Goal: Information Seeking & Learning: Learn about a topic

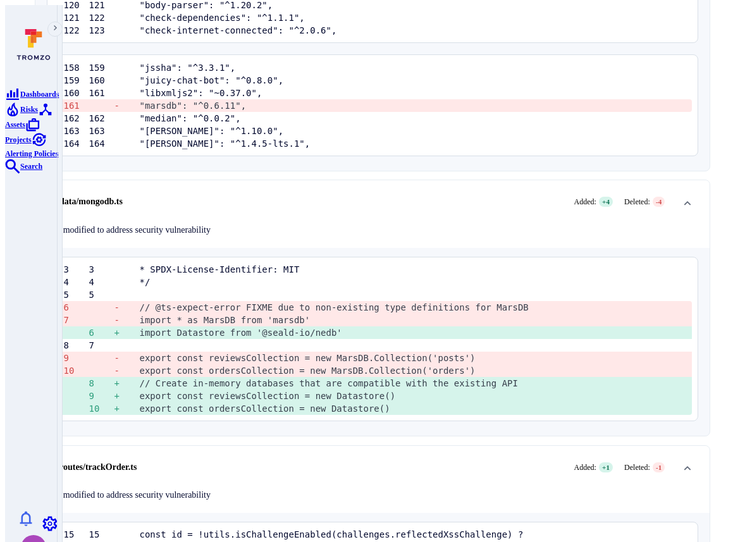
scroll to position [606, 0]
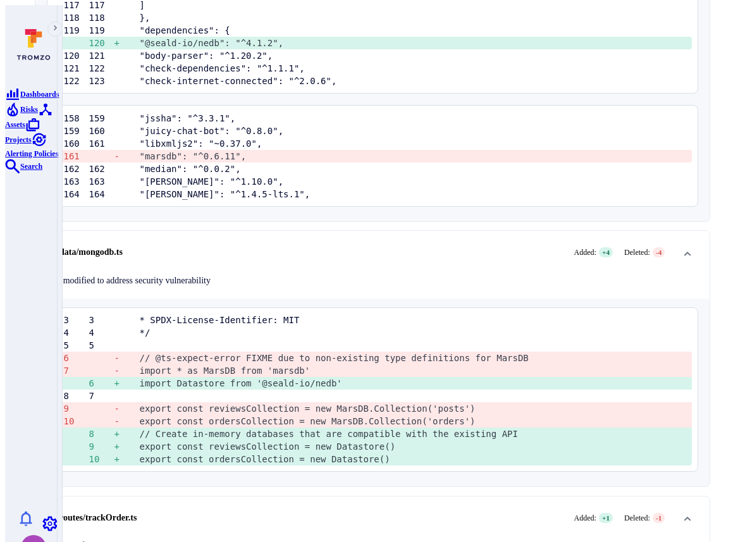
click at [246, 440] on pre "export const reviewsCollection = new Datastore()" at bounding box center [411, 446] width 542 height 13
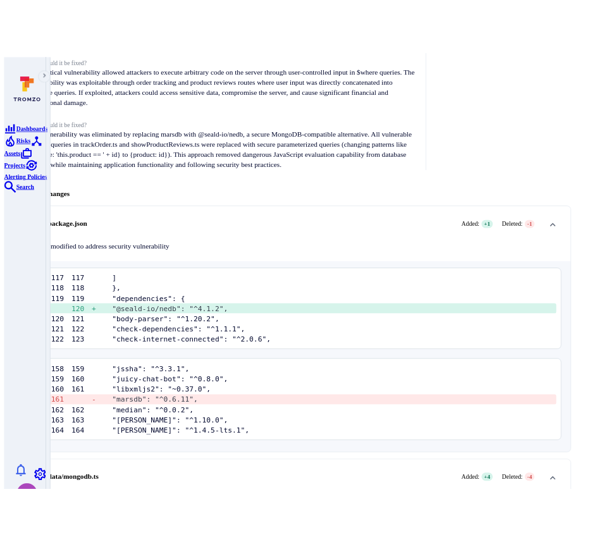
scroll to position [0, 0]
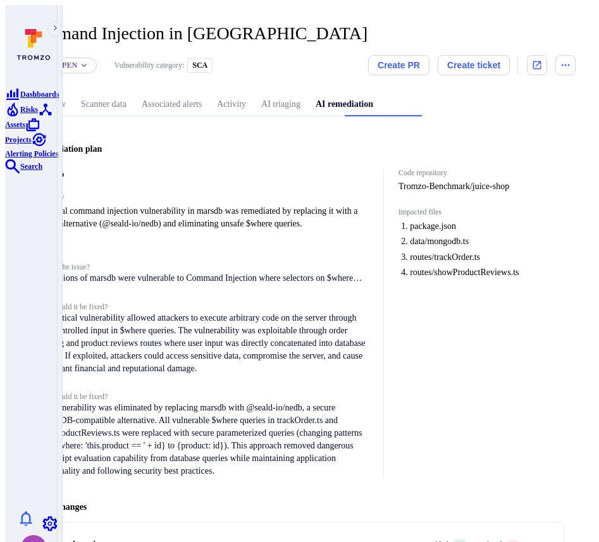
click at [526, 361] on div "Code repository Tromzo-Benchmark/juice-shop Impacted files package.json data/mo…" at bounding box center [473, 322] width 181 height 309
click at [467, 23] on div "Command Injection in marsdb ... Show more" at bounding box center [288, 33] width 530 height 20
click at [216, 272] on p "All versions of marsdb were vulnerable to Command Injection where selectors on …" at bounding box center [203, 278] width 337 height 13
click at [142, 263] on span "What is the issue?" at bounding box center [203, 266] width 337 height 9
click at [155, 273] on p "All versions of marsdb were vulnerable to Command Injection where selectors on …" at bounding box center [203, 278] width 337 height 13
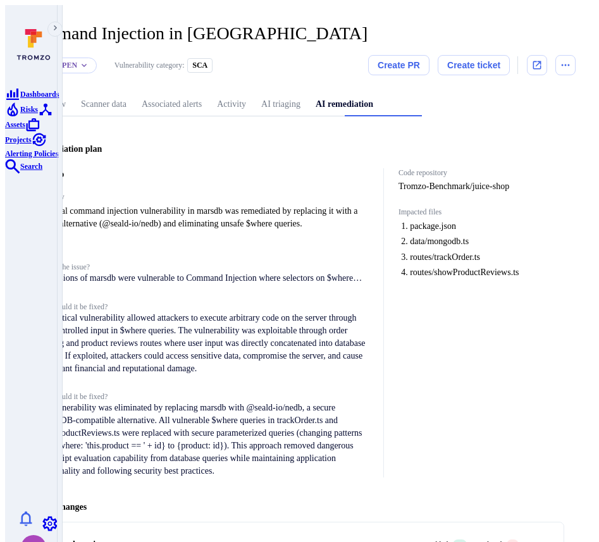
click at [193, 272] on p "All versions of marsdb were vulnerable to Command Injection where selectors on …" at bounding box center [203, 278] width 337 height 13
click at [145, 248] on h4 "Analysis" at bounding box center [203, 248] width 337 height 9
click at [119, 278] on div "What is the issue? All versions of marsdb were vulnerable to Command Injection …" at bounding box center [203, 369] width 337 height 215
click at [130, 262] on span "What is the issue?" at bounding box center [203, 266] width 337 height 9
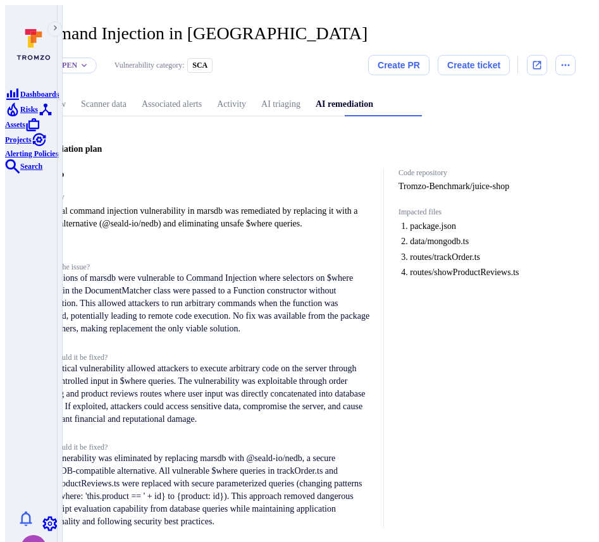
click at [130, 264] on span "What is the issue?" at bounding box center [203, 266] width 337 height 9
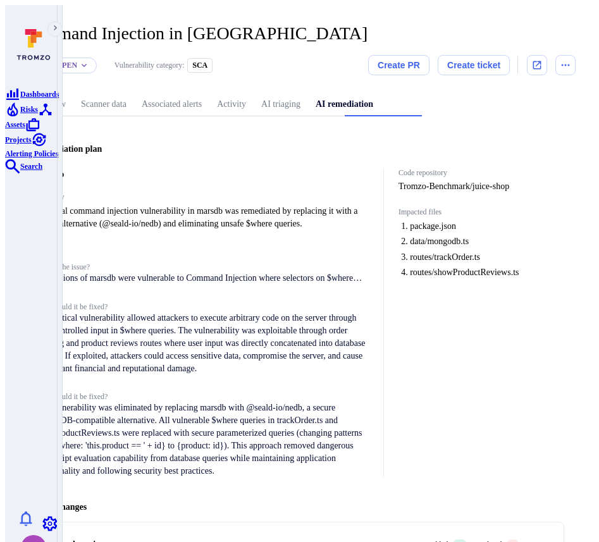
click at [131, 264] on span "What is the issue?" at bounding box center [203, 266] width 337 height 9
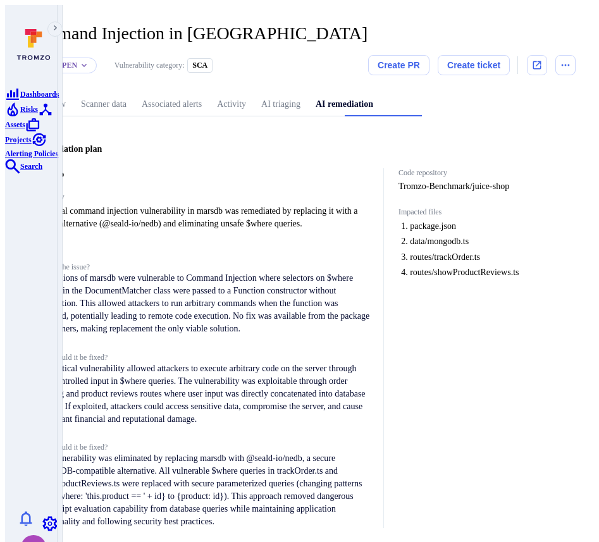
click at [119, 279] on p "All versions of marsdb were vulnerable to Command Injection where selectors on …" at bounding box center [203, 303] width 337 height 63
click at [113, 305] on p "All versions of marsdb were vulnerable to Command Injection where selectors on …" at bounding box center [203, 303] width 337 height 63
click at [126, 262] on span "What is the issue?" at bounding box center [203, 266] width 337 height 9
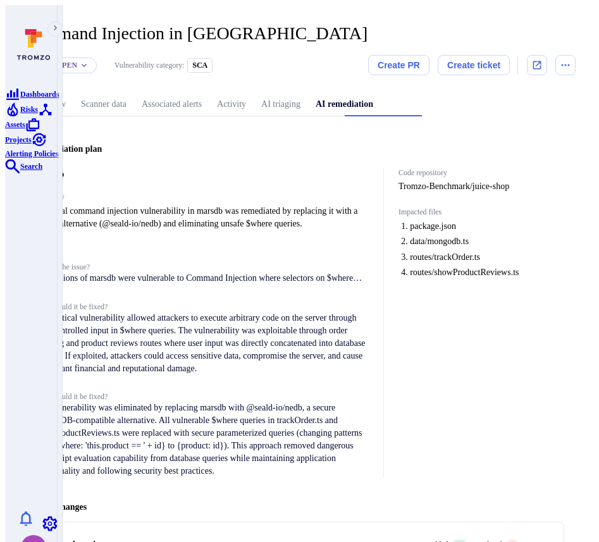
click at [120, 262] on span "What is the issue?" at bounding box center [203, 266] width 337 height 9
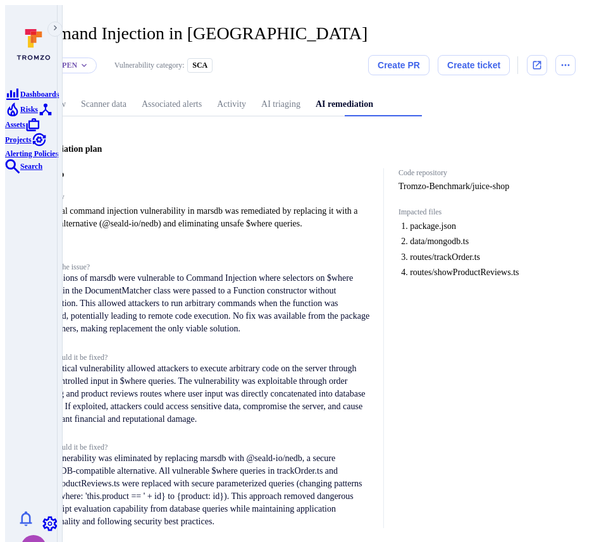
click at [120, 262] on span "What is the issue?" at bounding box center [203, 266] width 337 height 9
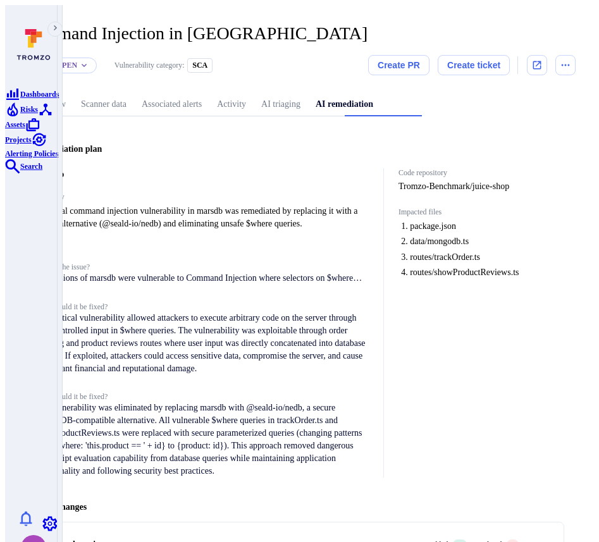
click at [120, 262] on span "What is the issue?" at bounding box center [203, 266] width 337 height 9
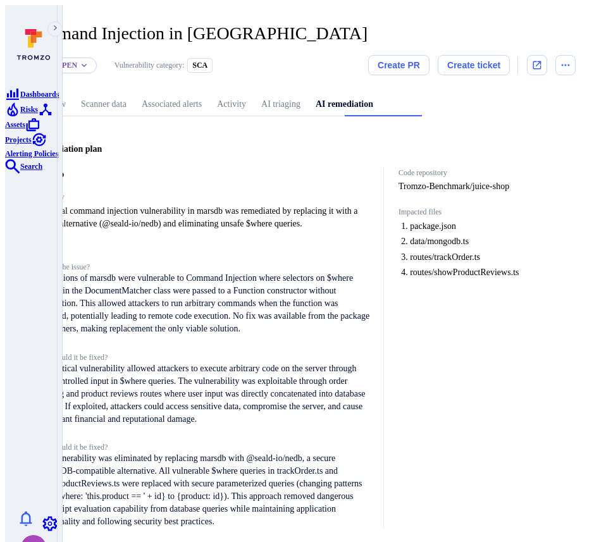
click at [120, 262] on span "What is the issue?" at bounding box center [203, 266] width 337 height 9
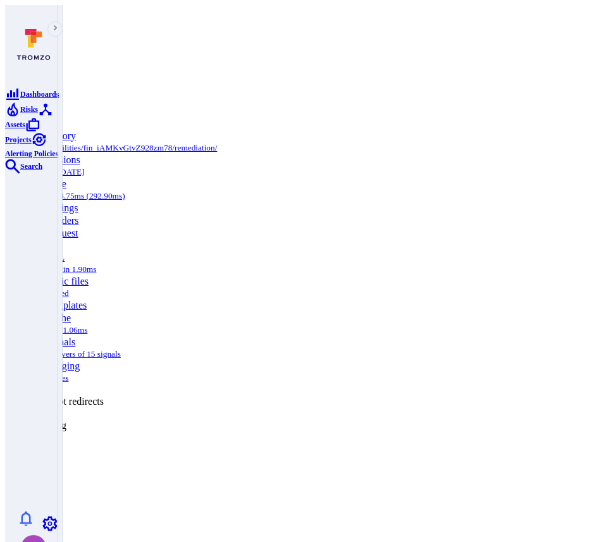
click at [553, 140] on body "Dashboards Risks Assets Projects Alerting Policies Search 0 Risks Vulnerabiliti…" at bounding box center [299, 528] width 589 height 1046
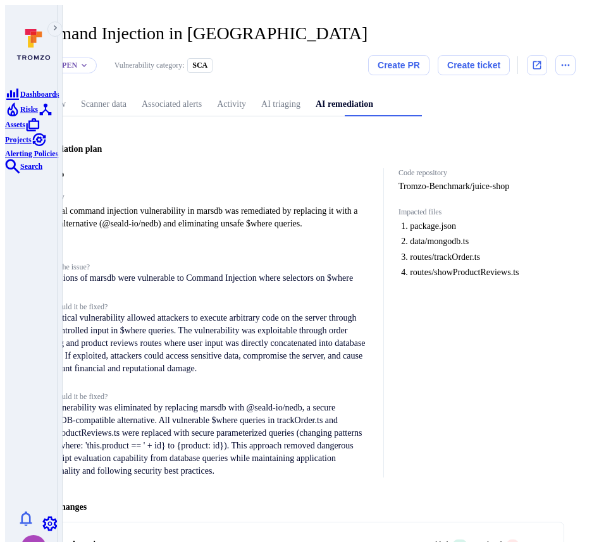
click at [291, 272] on p "All versions of marsdb were vulnerable to Command Injection where selectors on …" at bounding box center [203, 303] width 337 height 63
click at [484, 340] on div "Code repository Tromzo-Benchmark/juice-shop Impacted files package.json data/mo…" at bounding box center [473, 322] width 181 height 309
click at [147, 262] on span "What is the issue?" at bounding box center [203, 266] width 337 height 9
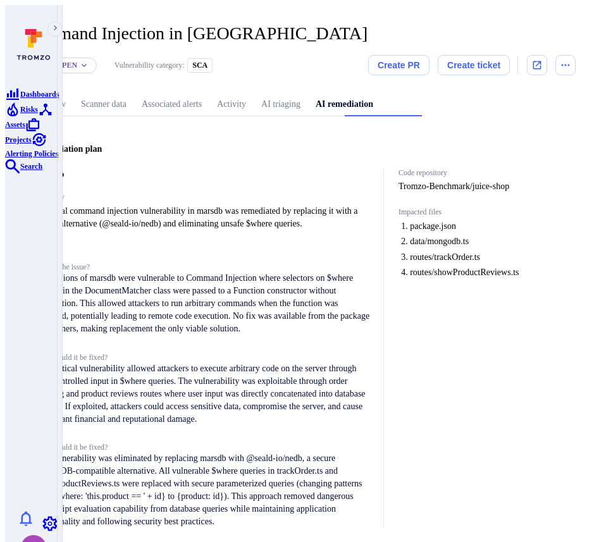
click at [147, 262] on span "What is the issue?" at bounding box center [203, 266] width 337 height 9
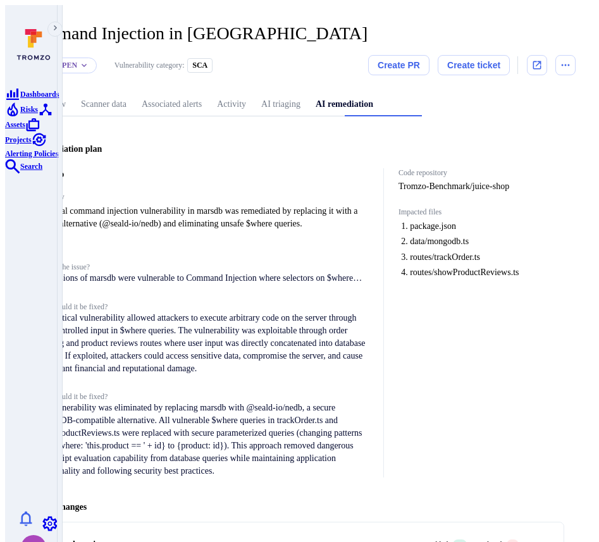
click at [147, 262] on span "What is the issue?" at bounding box center [203, 266] width 337 height 9
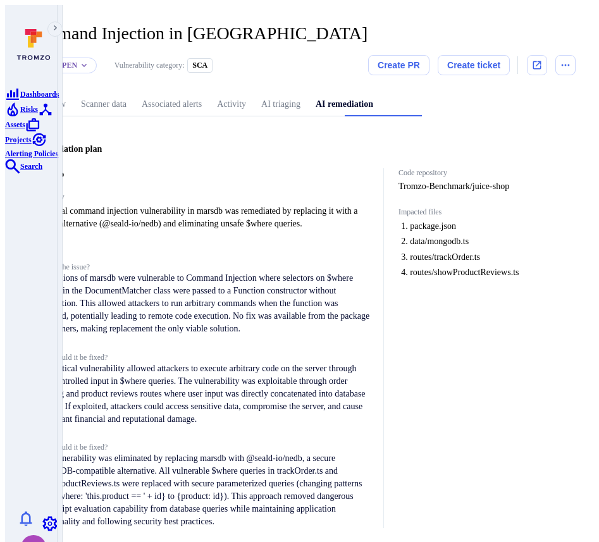
click at [143, 262] on span "What is the issue?" at bounding box center [203, 266] width 337 height 9
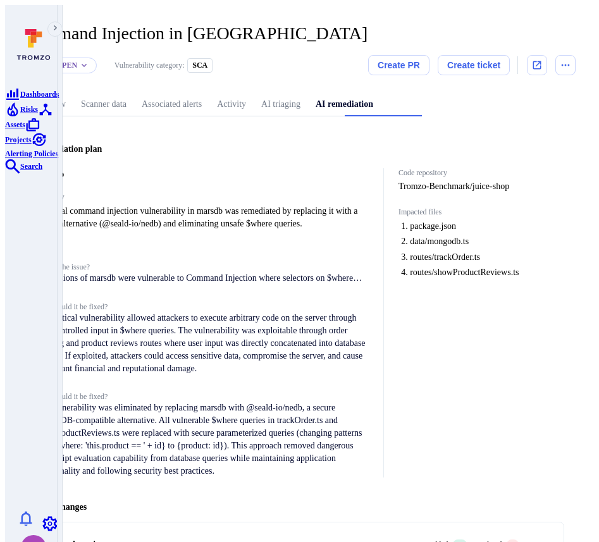
click at [143, 262] on span "What is the issue?" at bounding box center [203, 266] width 337 height 9
click at [367, 272] on p "All versions of marsdb were vulnerable to Command Injection where selectors on …" at bounding box center [203, 278] width 337 height 13
click at [133, 264] on span "What is the issue?" at bounding box center [203, 266] width 337 height 9
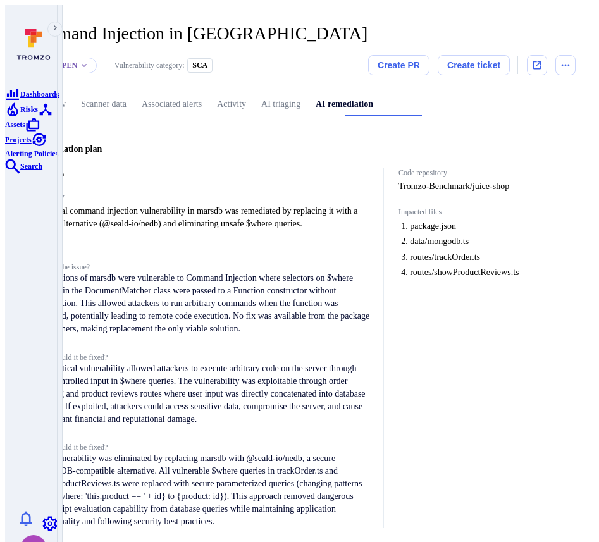
click at [130, 262] on span "What is the issue?" at bounding box center [203, 266] width 337 height 9
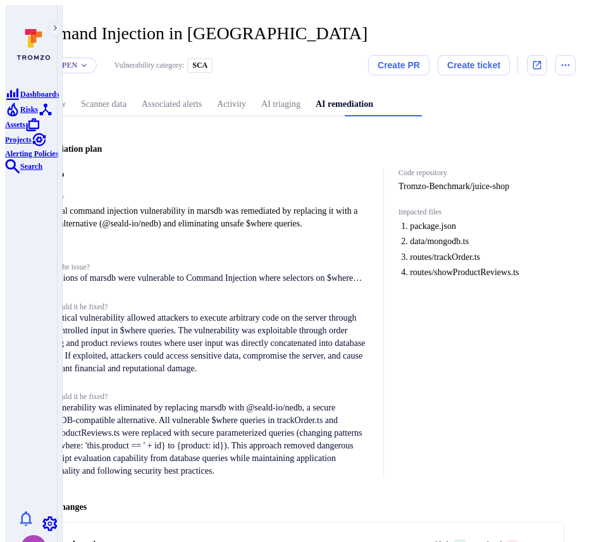
click at [128, 262] on span "What is the issue?" at bounding box center [203, 266] width 337 height 9
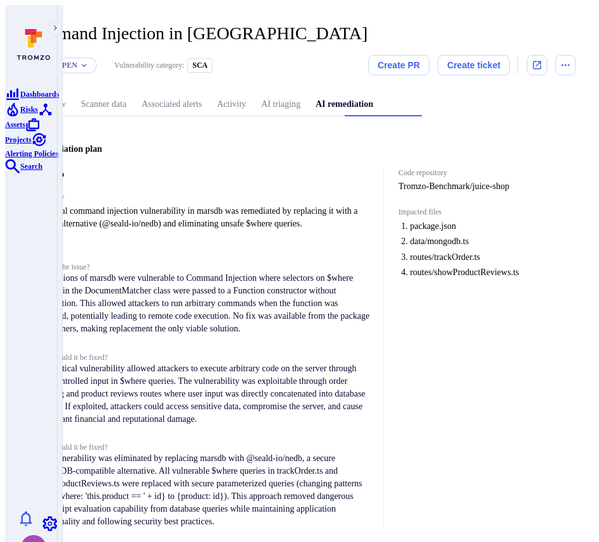
click at [137, 262] on span "What is the issue?" at bounding box center [203, 266] width 337 height 9
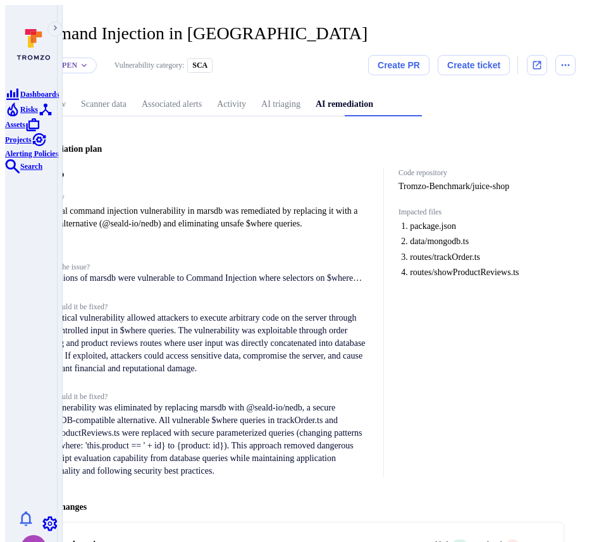
click at [142, 262] on span "What is the issue?" at bounding box center [203, 266] width 337 height 9
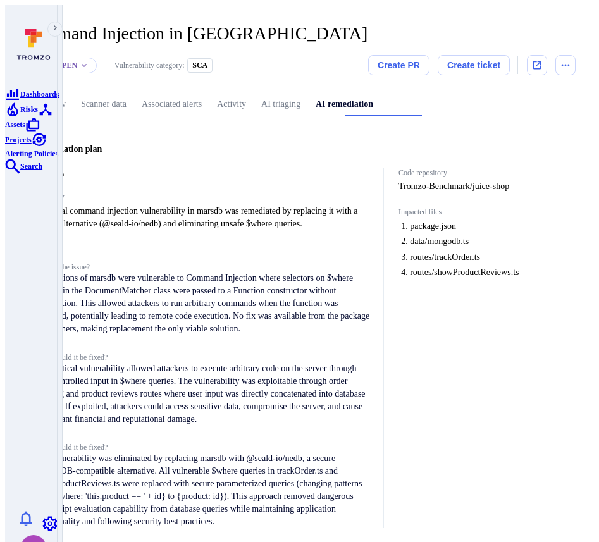
click at [143, 262] on span "What is the issue?" at bounding box center [203, 266] width 337 height 9
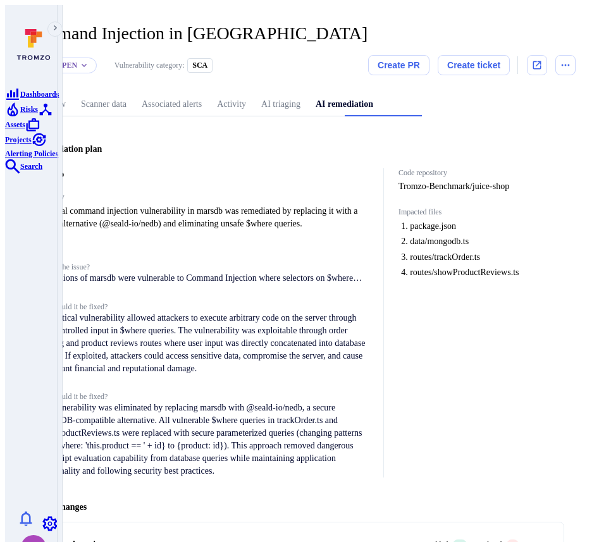
click at [143, 262] on span "What is the issue?" at bounding box center [203, 266] width 337 height 9
